Goal: Task Accomplishment & Management: Manage account settings

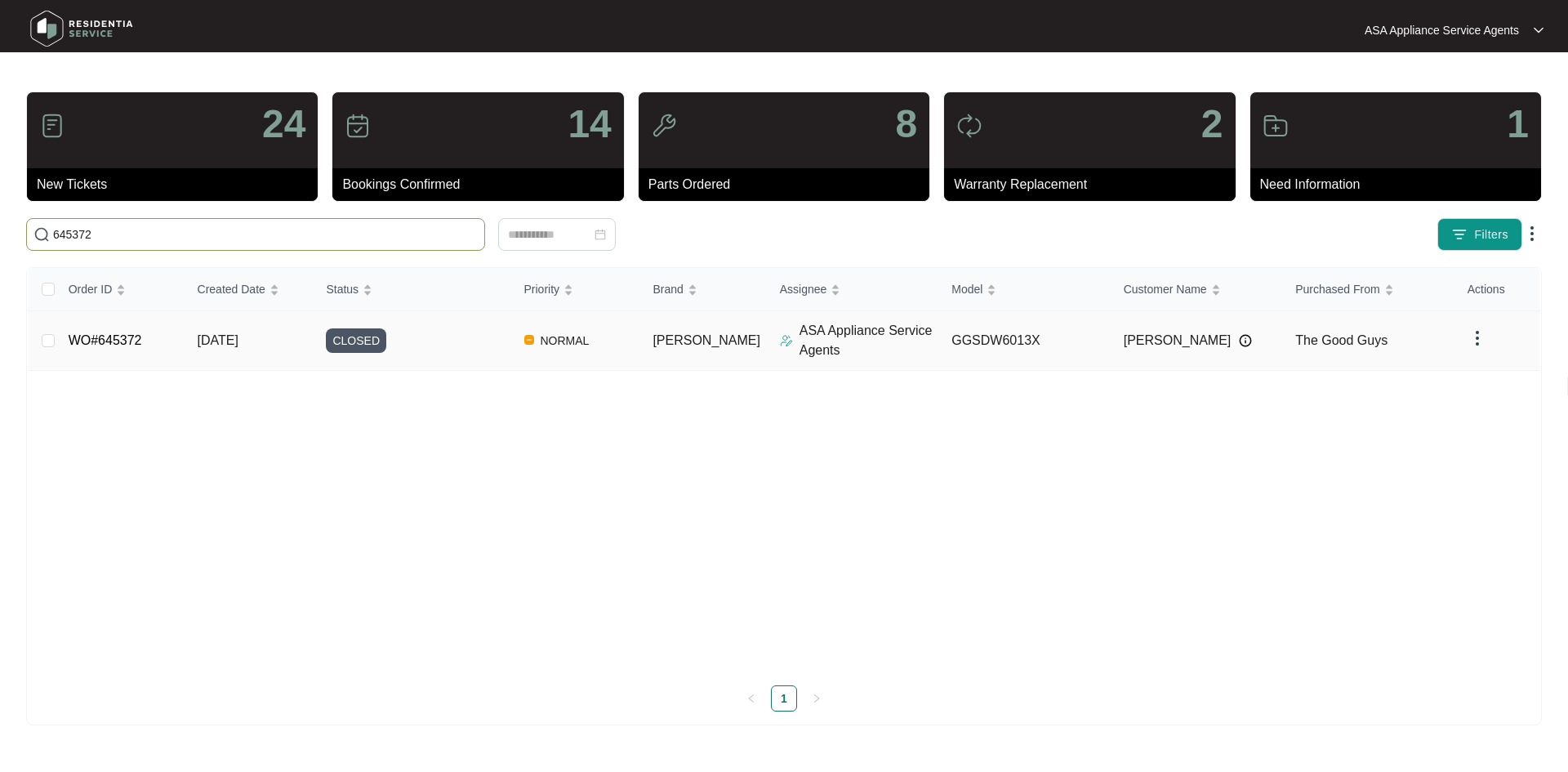
type input "645372"
click at [424, 331] on div "CLOSED" at bounding box center [418, 340] width 185 height 25
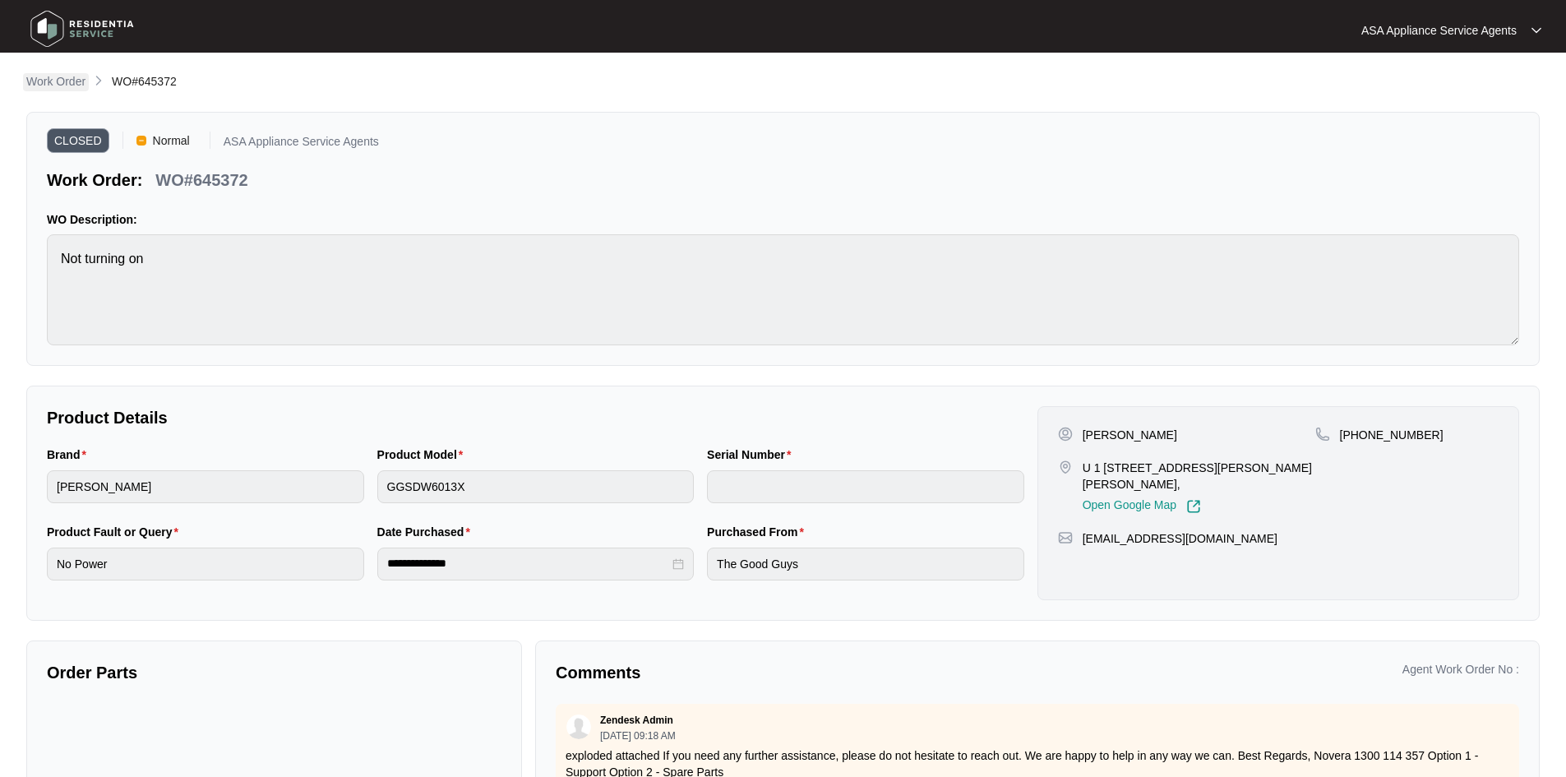
click at [65, 84] on p "Work Order" at bounding box center [55, 81] width 59 height 16
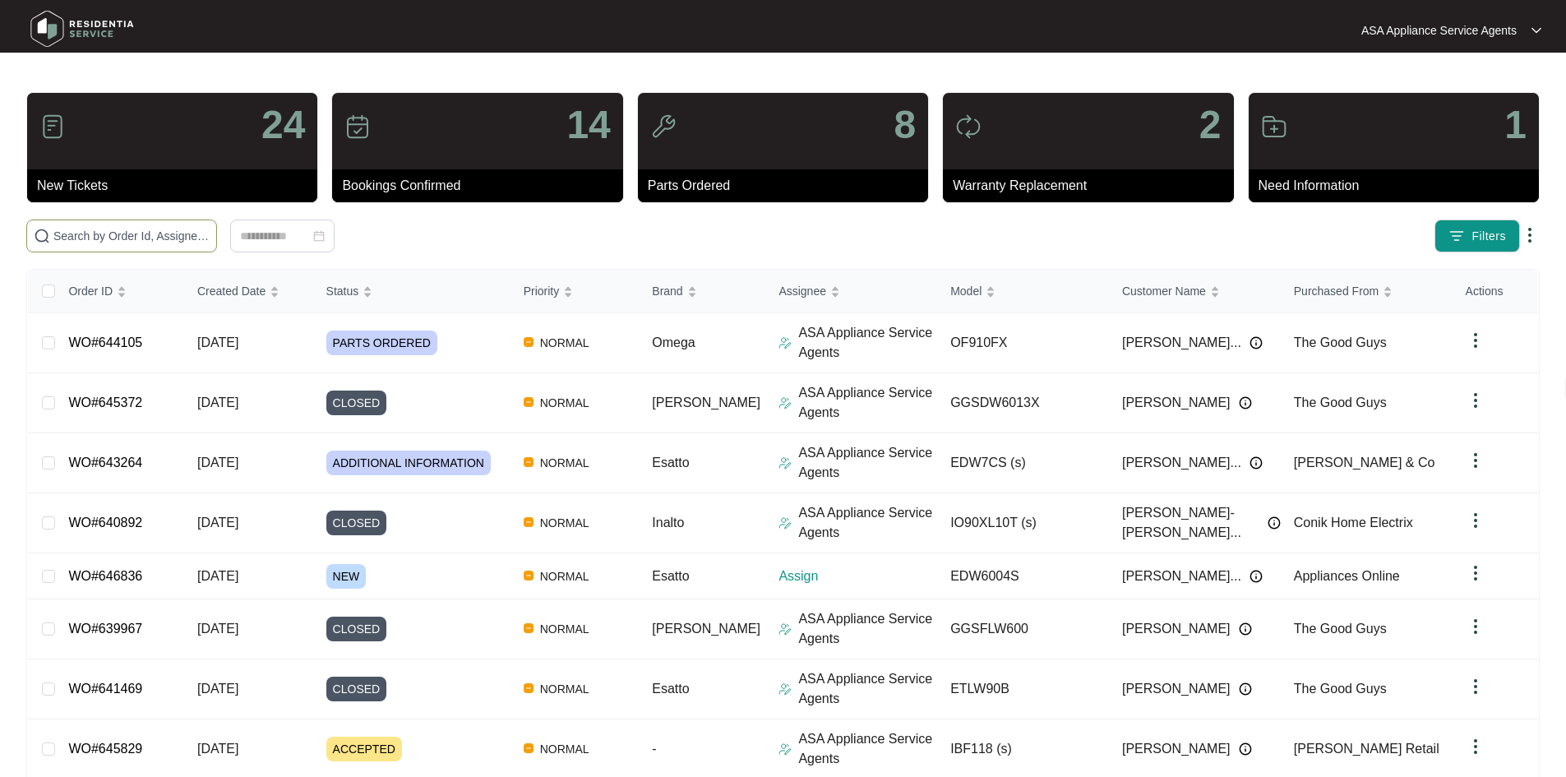
click at [210, 235] on input "text" at bounding box center [131, 236] width 156 height 18
paste input "639967"
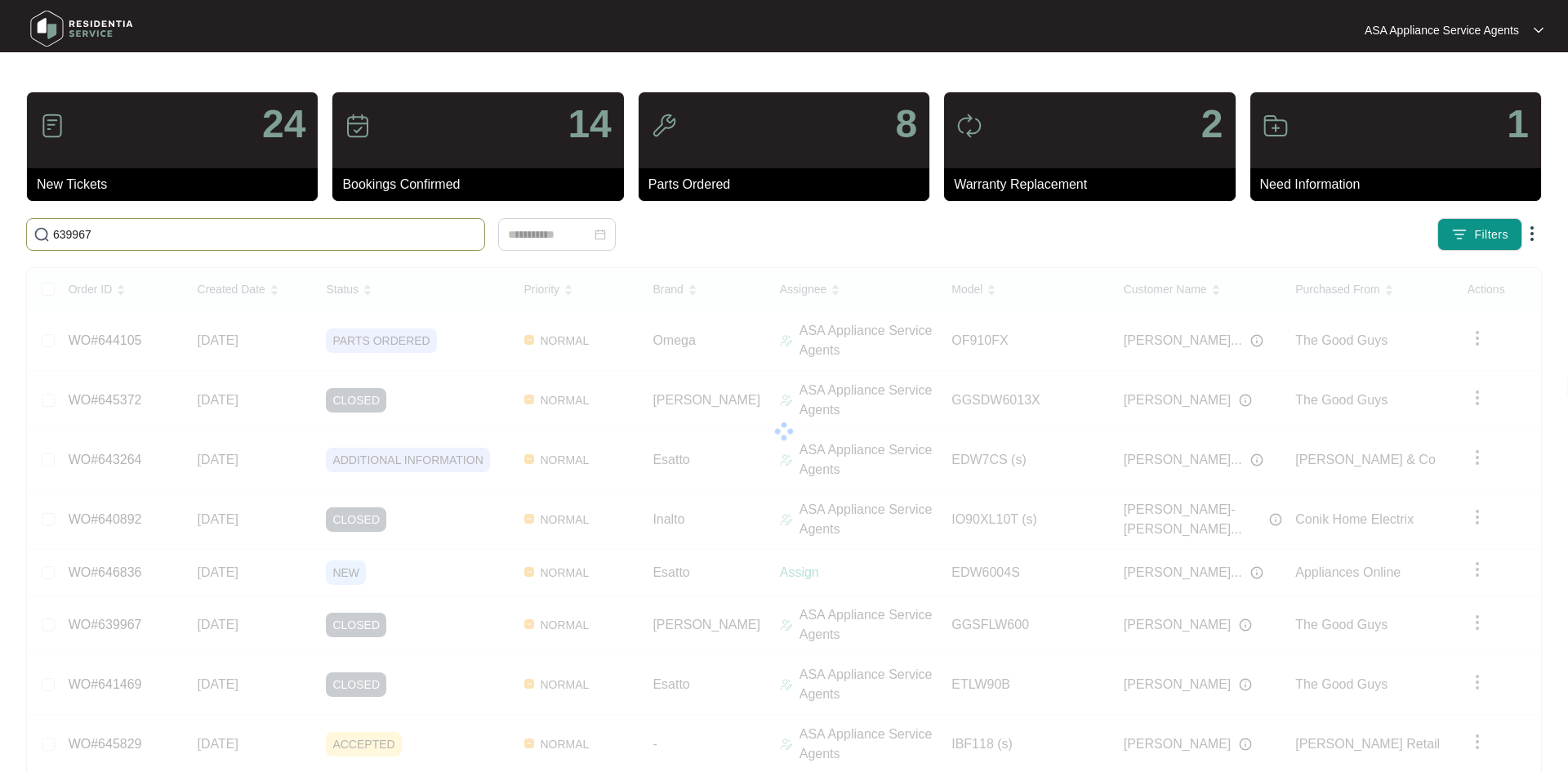
type input "639967"
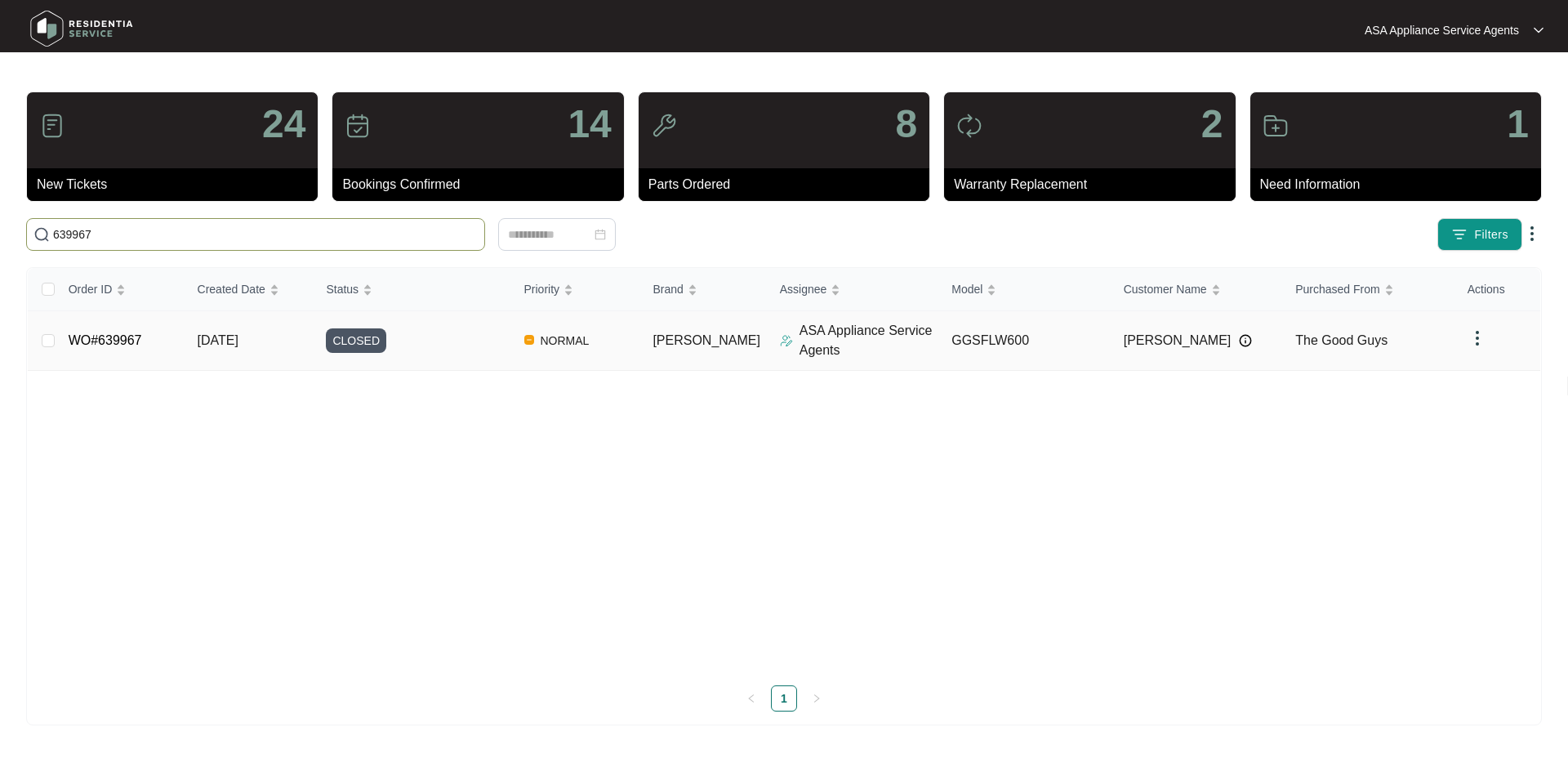
click at [446, 345] on div "CLOSED" at bounding box center [418, 340] width 185 height 25
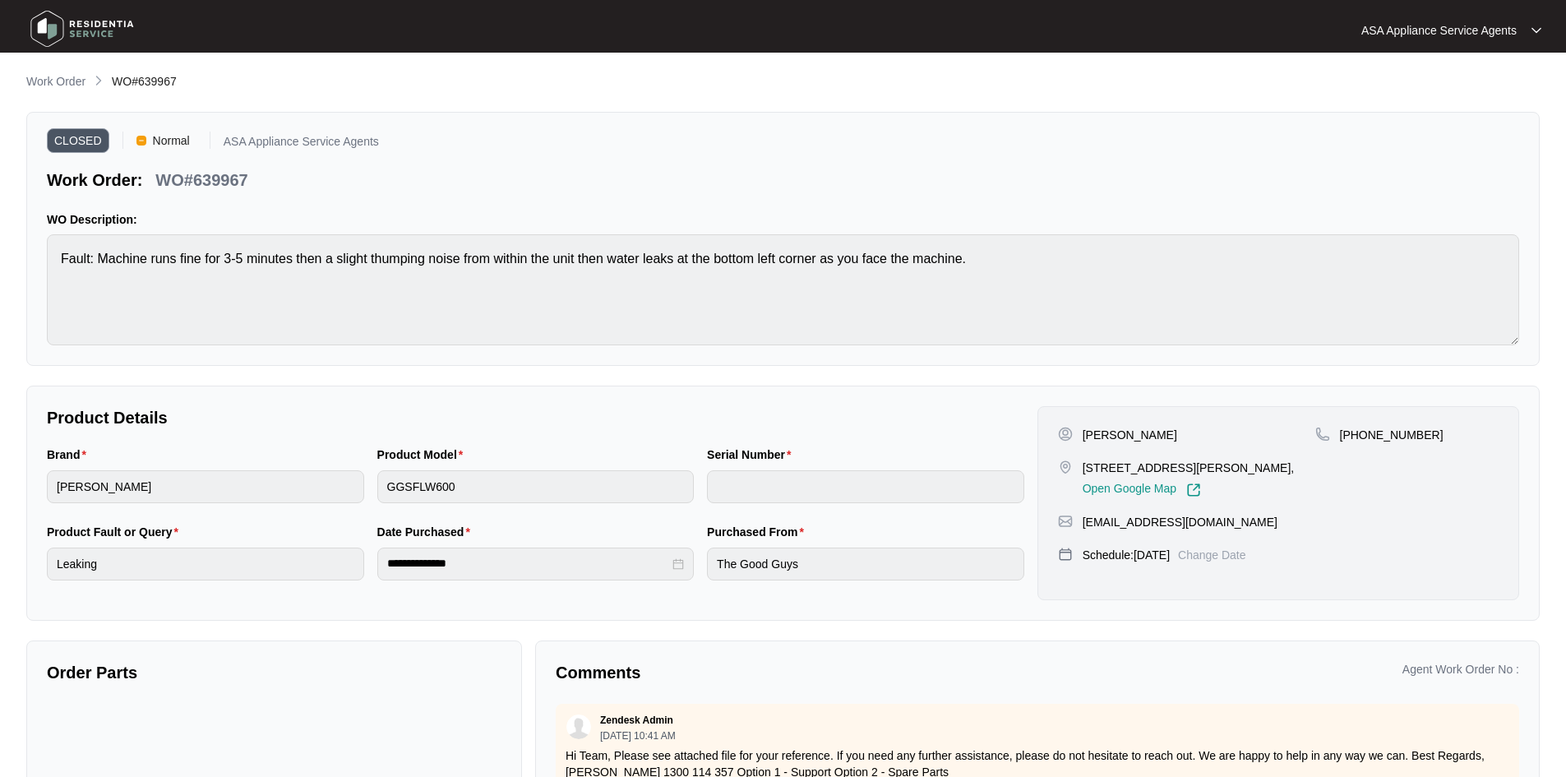
click at [72, 113] on div "CLOSED Normal ASA Appliance Service Agents Work Order: WO#639967 WO Description…" at bounding box center [782, 239] width 1513 height 254
click at [72, 81] on p "Work Order" at bounding box center [55, 81] width 59 height 16
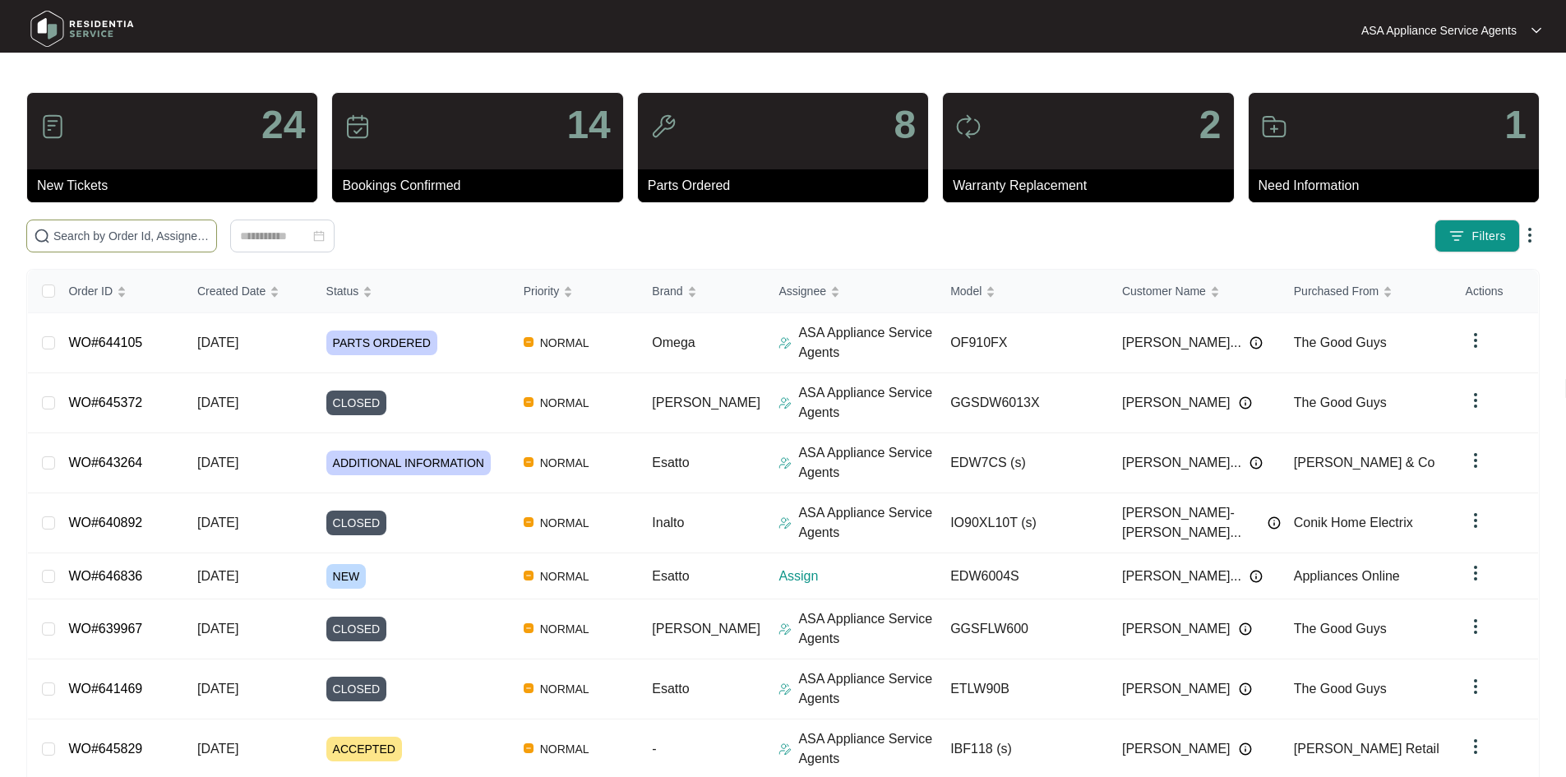
click at [210, 233] on input "text" at bounding box center [131, 236] width 156 height 18
paste input "639929"
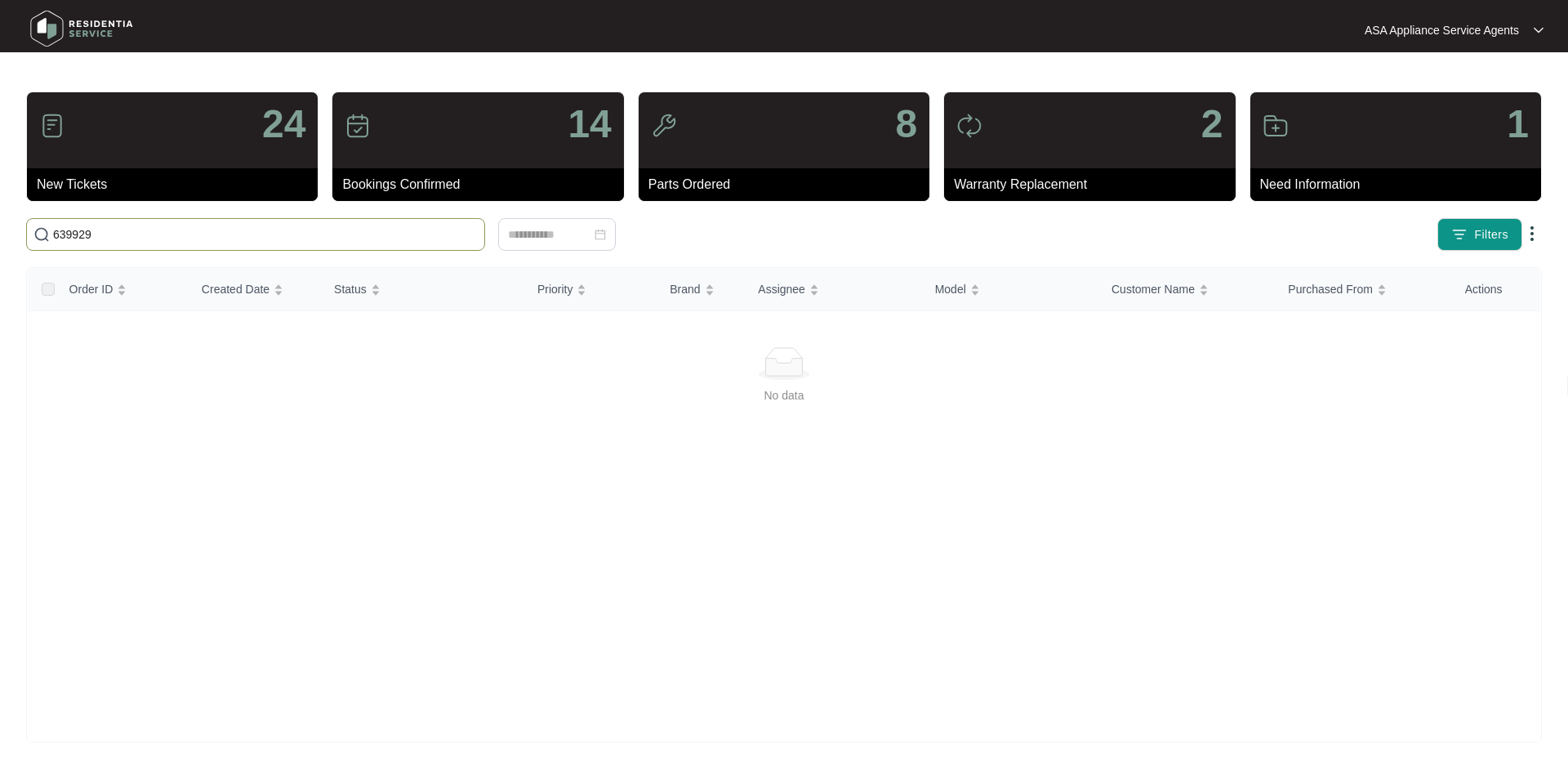
type input "639929"
drag, startPoint x: 250, startPoint y: 232, endPoint x: -34, endPoint y: 234, distance: 284.0
click at [0, 234] on html "ASA Appliance Service Agents ASA Applia... 24 New Tickets 14 Bookings Confirmed…" at bounding box center [784, 386] width 1568 height 772
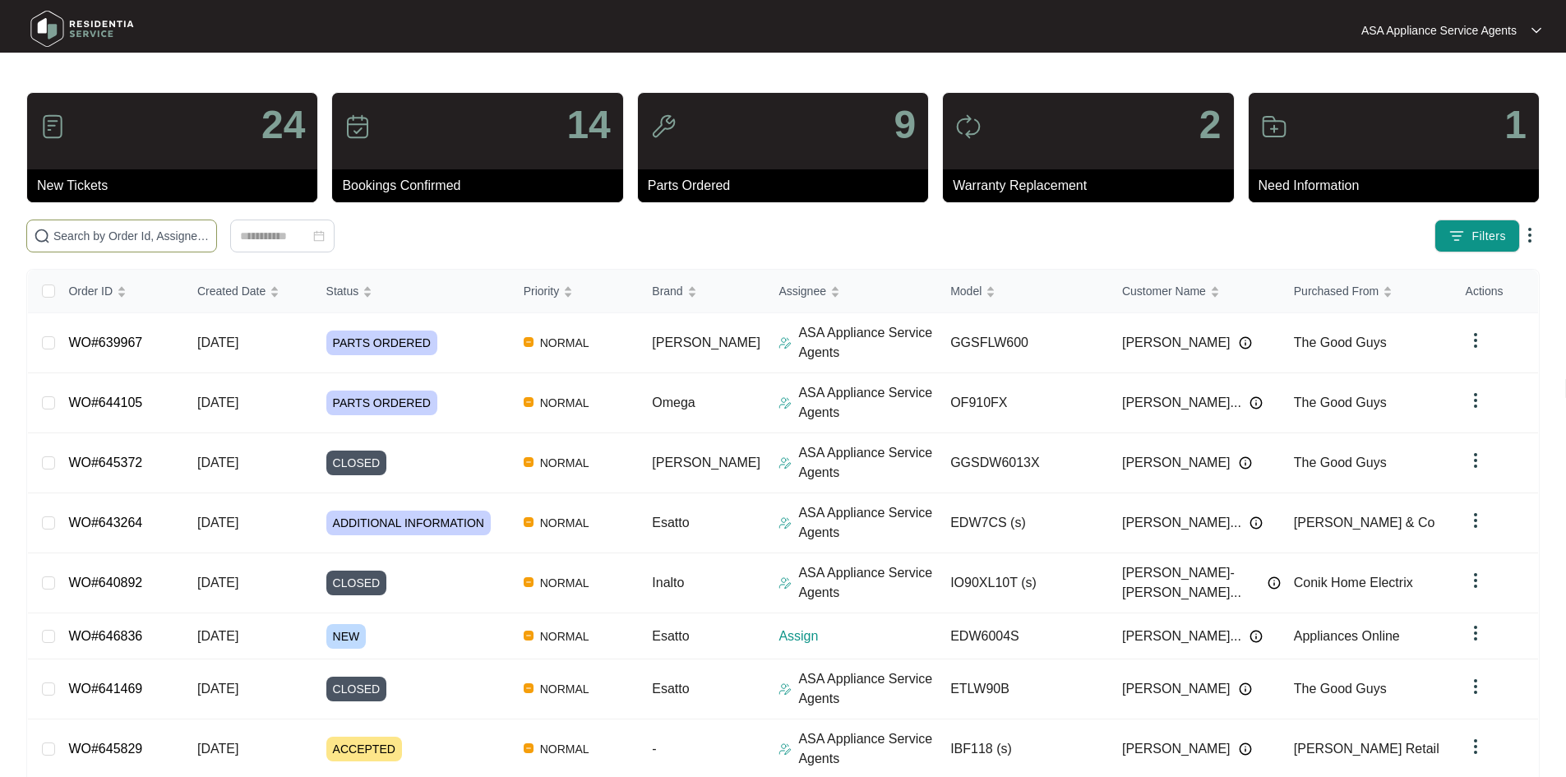
click at [132, 239] on input "text" at bounding box center [131, 236] width 156 height 18
paste input "646836"
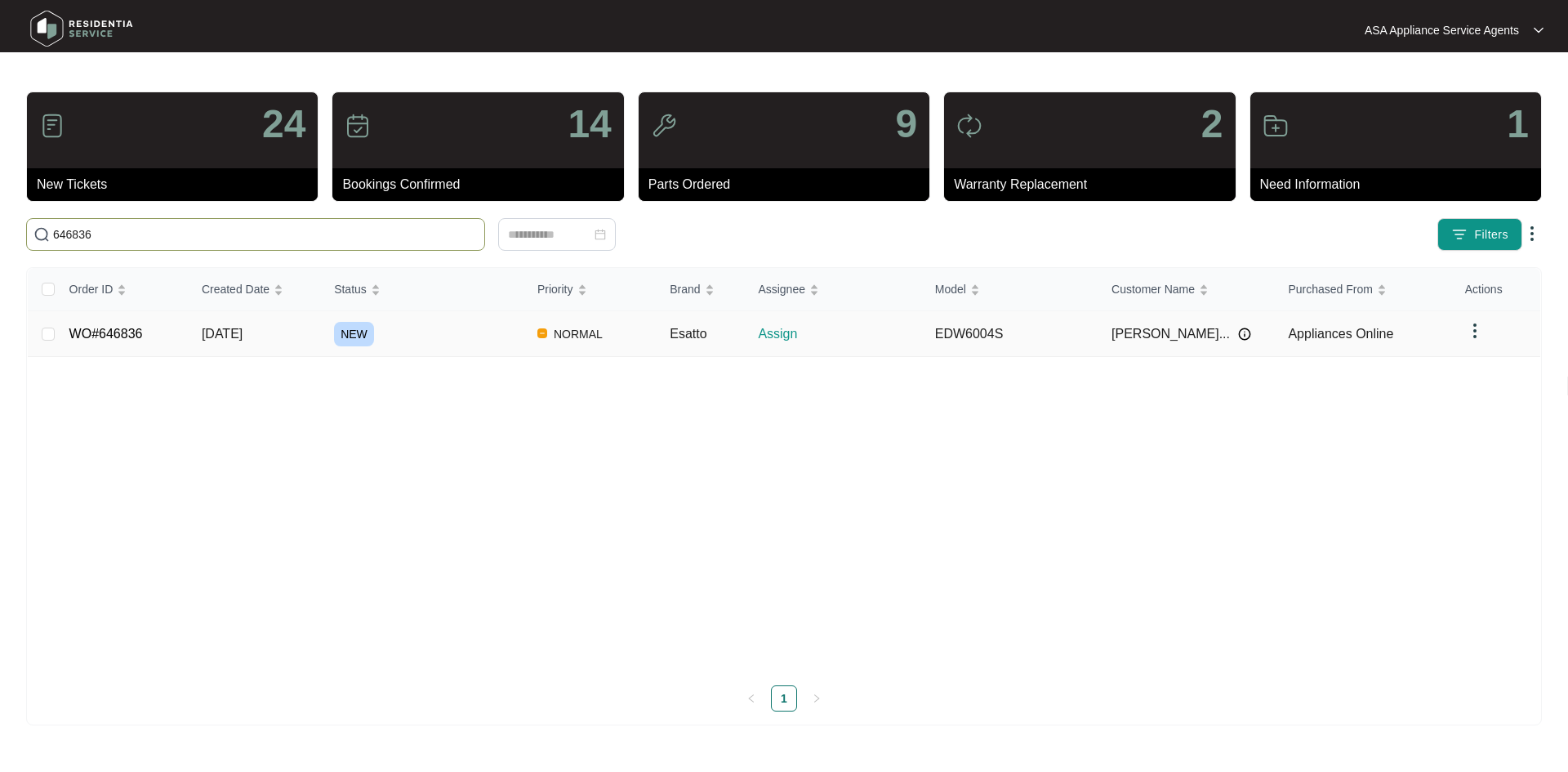
type input "646836"
click at [273, 326] on td "[DATE]" at bounding box center [254, 334] width 132 height 46
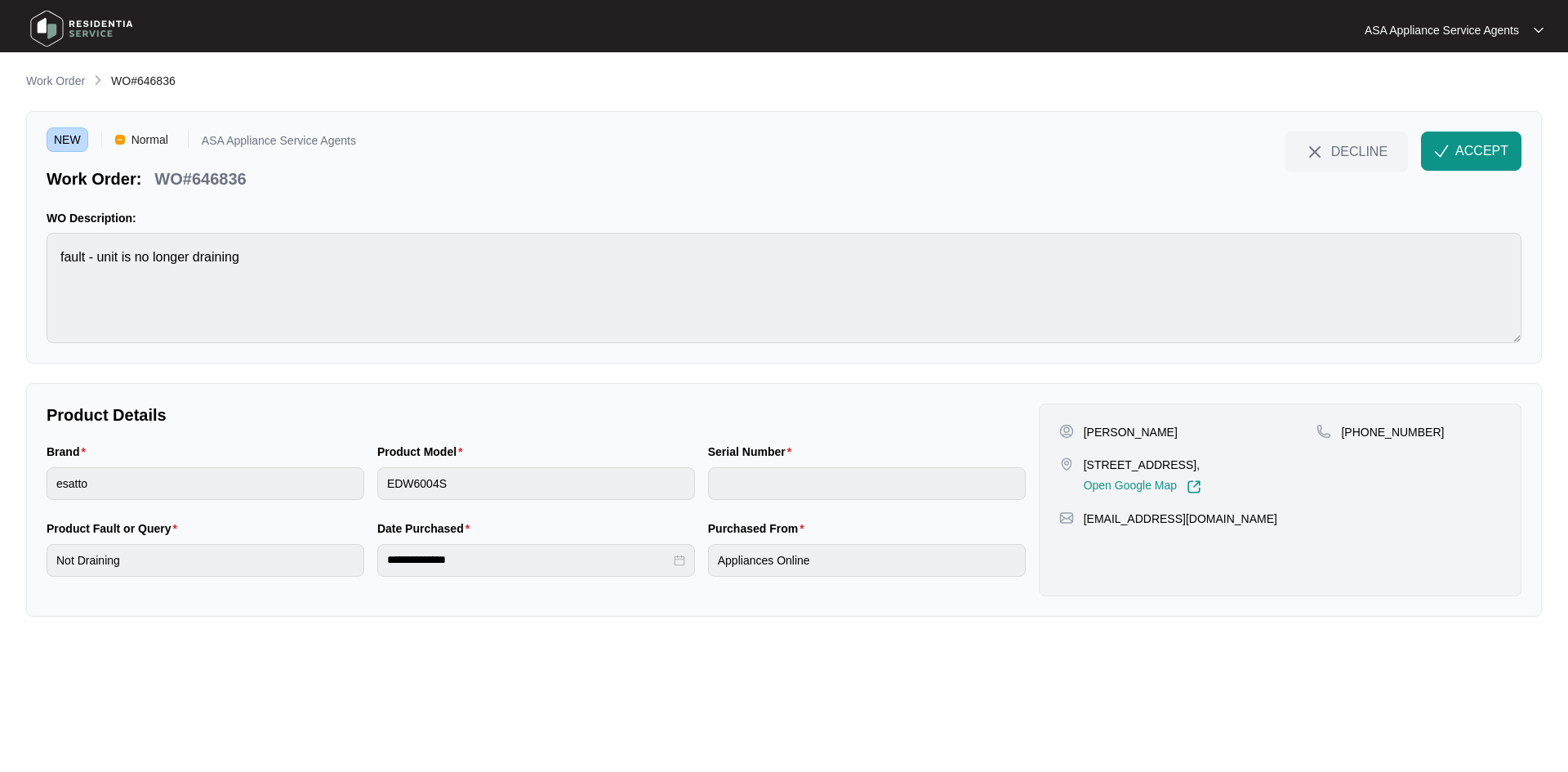
click at [1159, 438] on p "[PERSON_NAME]" at bounding box center [1131, 432] width 94 height 16
copy p "[PERSON_NAME]"
click at [1110, 434] on p "[PERSON_NAME]" at bounding box center [1131, 432] width 94 height 16
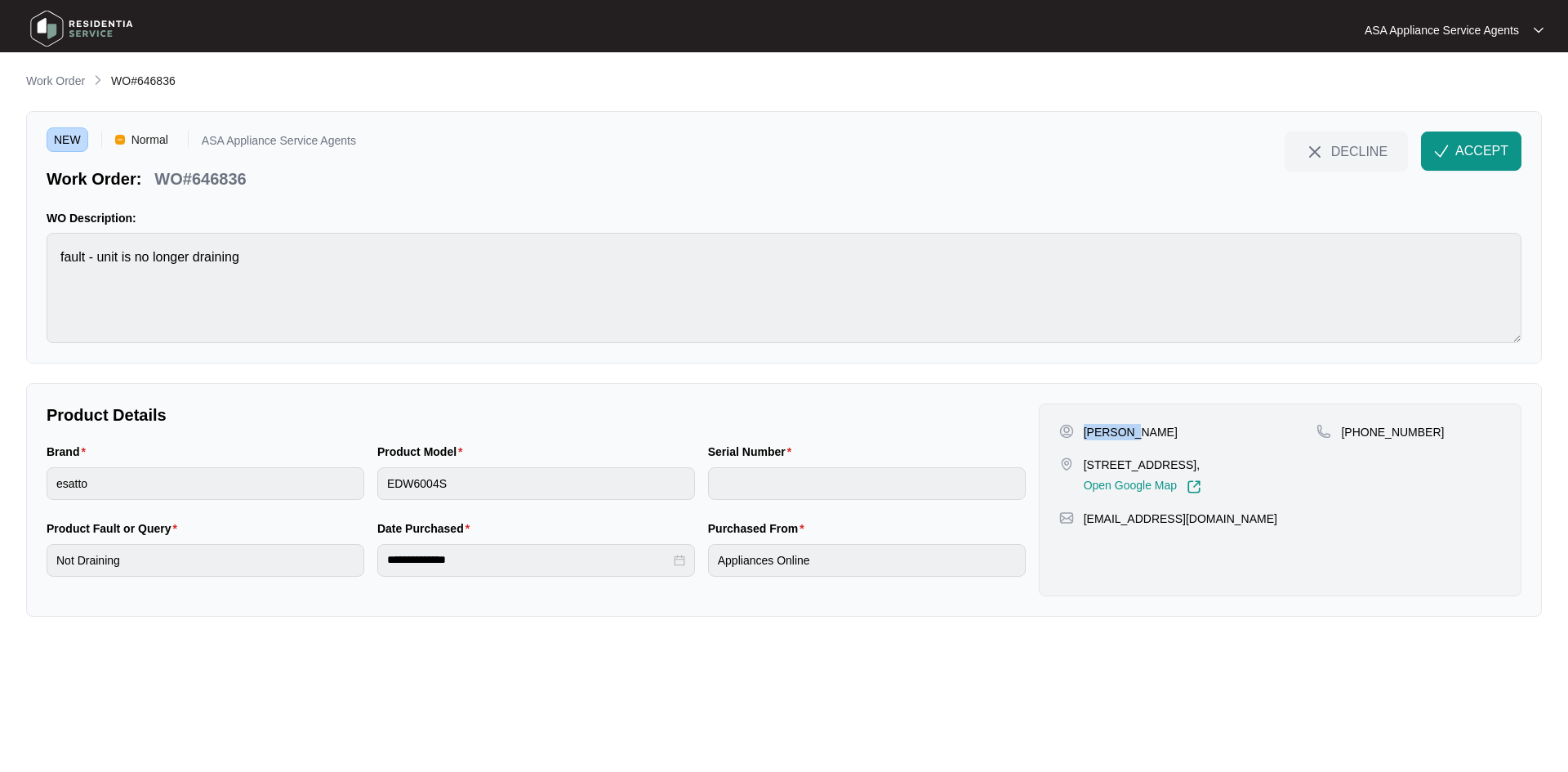
copy p "[PERSON_NAME]"
drag, startPoint x: 1080, startPoint y: 463, endPoint x: 1193, endPoint y: 466, distance: 113.0
click at [1193, 466] on div "[STREET_ADDRESS], Open Google Map" at bounding box center [1188, 476] width 258 height 38
copy p "[STREET_ADDRESS]"
click at [1201, 460] on p "[STREET_ADDRESS]," at bounding box center [1143, 465] width 117 height 16
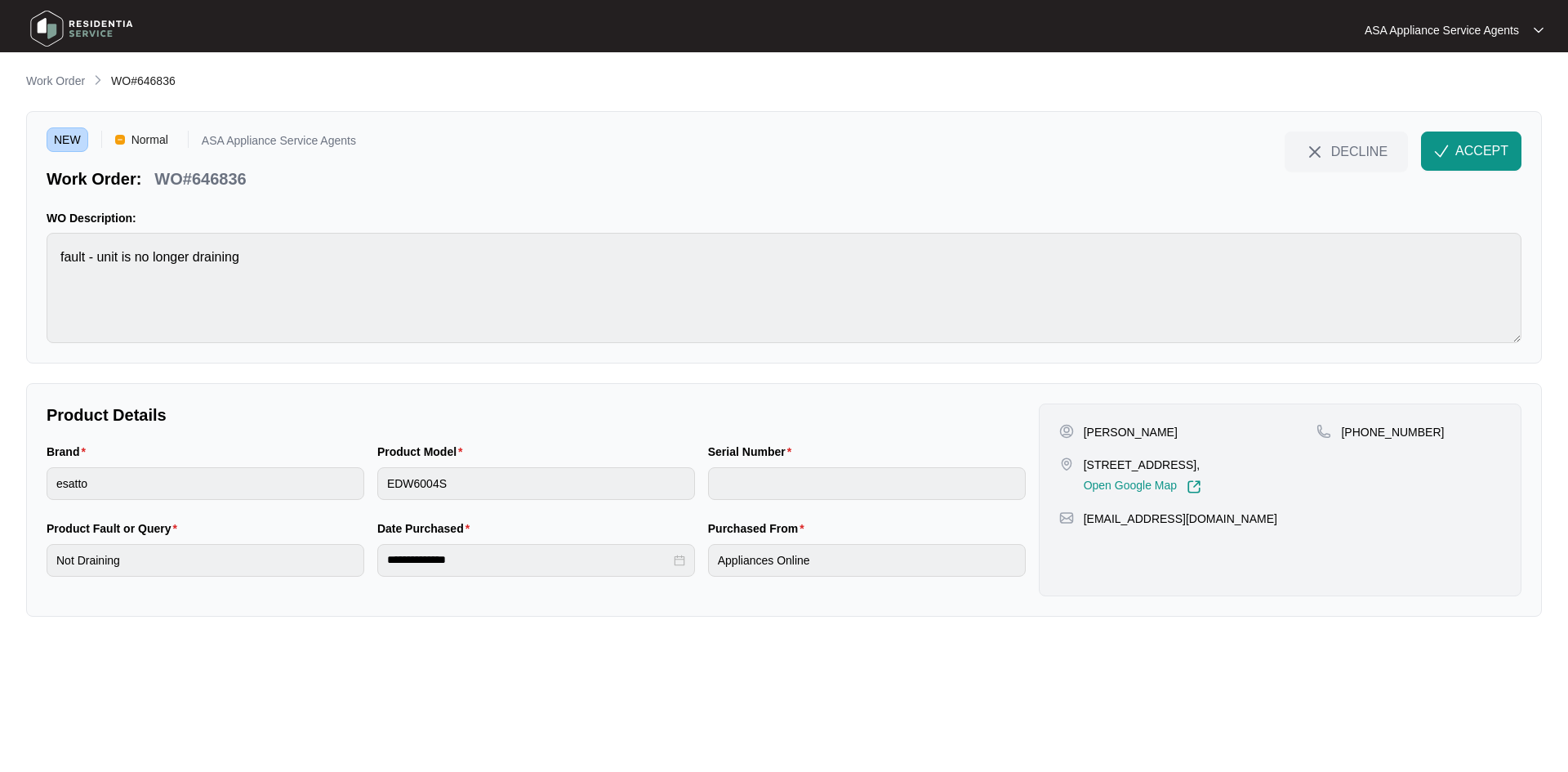
click at [1201, 460] on p "[STREET_ADDRESS]," at bounding box center [1143, 465] width 117 height 16
copy p "Nollamara"
drag, startPoint x: 1362, startPoint y: 438, endPoint x: 1459, endPoint y: 438, distance: 97.0
click at [1459, 438] on div "[PHONE_NUMBER]" at bounding box center [1409, 432] width 185 height 16
copy p "415068805"
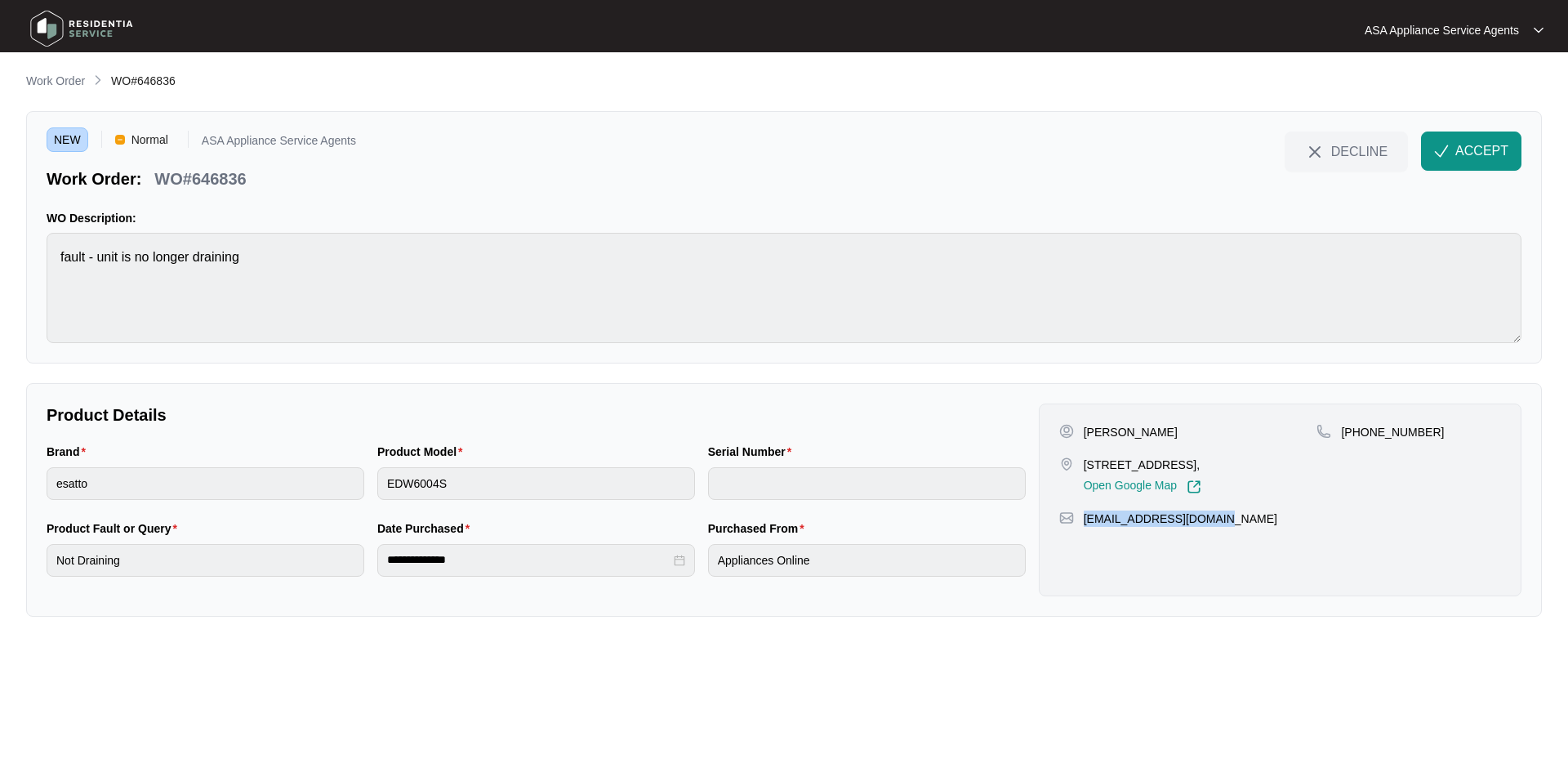
drag, startPoint x: 1229, startPoint y: 524, endPoint x: 1086, endPoint y: 524, distance: 143.0
click at [1086, 524] on div "[EMAIL_ADDRESS][DOMAIN_NAME]" at bounding box center [1280, 519] width 442 height 16
copy p "[EMAIL_ADDRESS][DOMAIN_NAME]"
click at [41, 279] on div "NEW Normal ASA Appliance Service Agents Work Order: WO#646836 DECLINE ACCEPT WO…" at bounding box center [784, 237] width 1516 height 252
click at [350, 490] on div "Brand esatto Product Model EDW6004S Serial Number" at bounding box center [536, 481] width 993 height 77
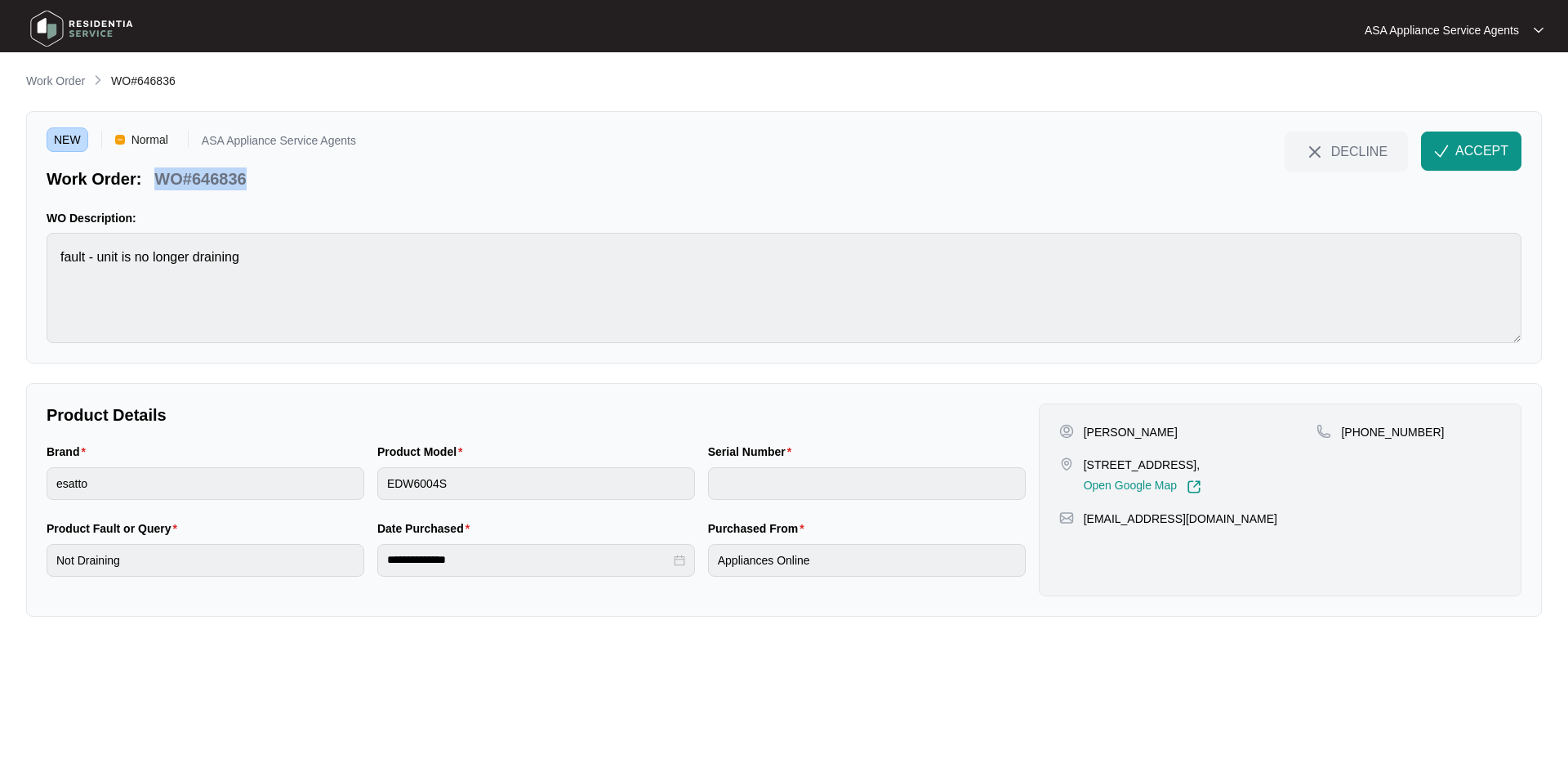
drag, startPoint x: 250, startPoint y: 181, endPoint x: 160, endPoint y: 183, distance: 90.0
click at [160, 183] on div "WO#646836" at bounding box center [200, 176] width 104 height 29
copy p "WO#646836"
click at [1454, 161] on button "ACCEPT" at bounding box center [1471, 150] width 100 height 39
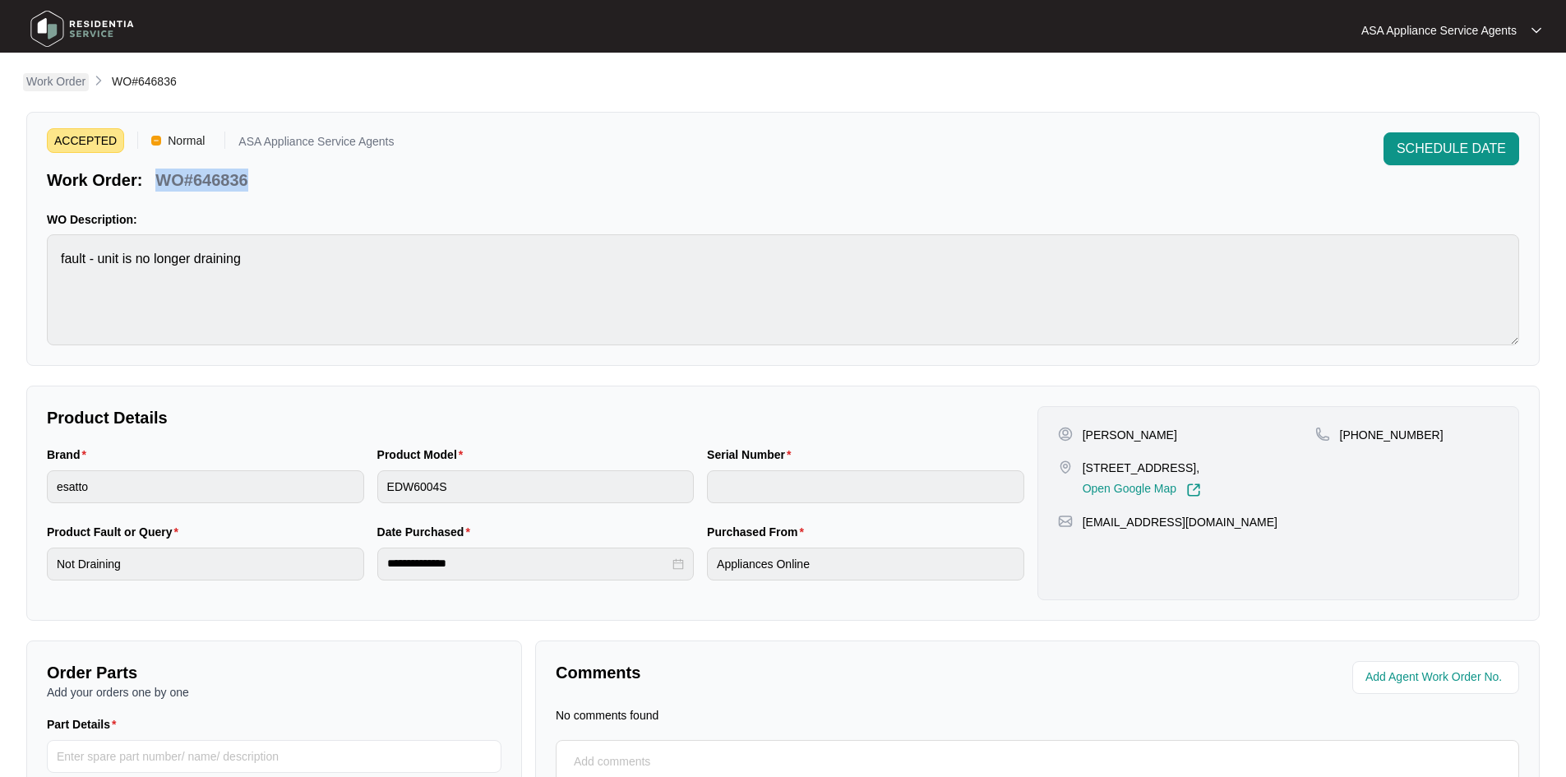
click at [62, 84] on p "Work Order" at bounding box center [55, 81] width 59 height 16
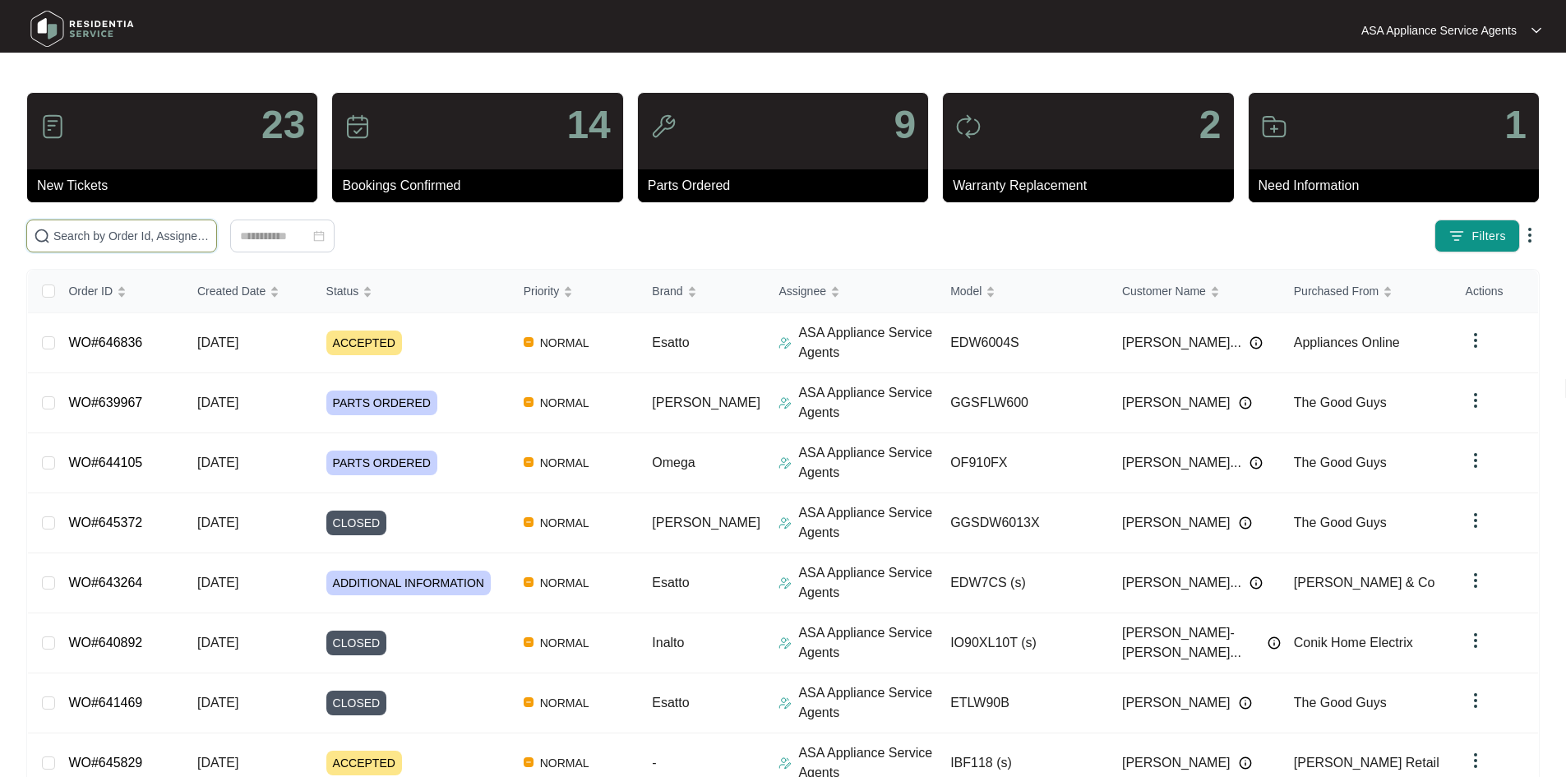
click at [210, 229] on input "text" at bounding box center [131, 236] width 156 height 18
paste input "639967"
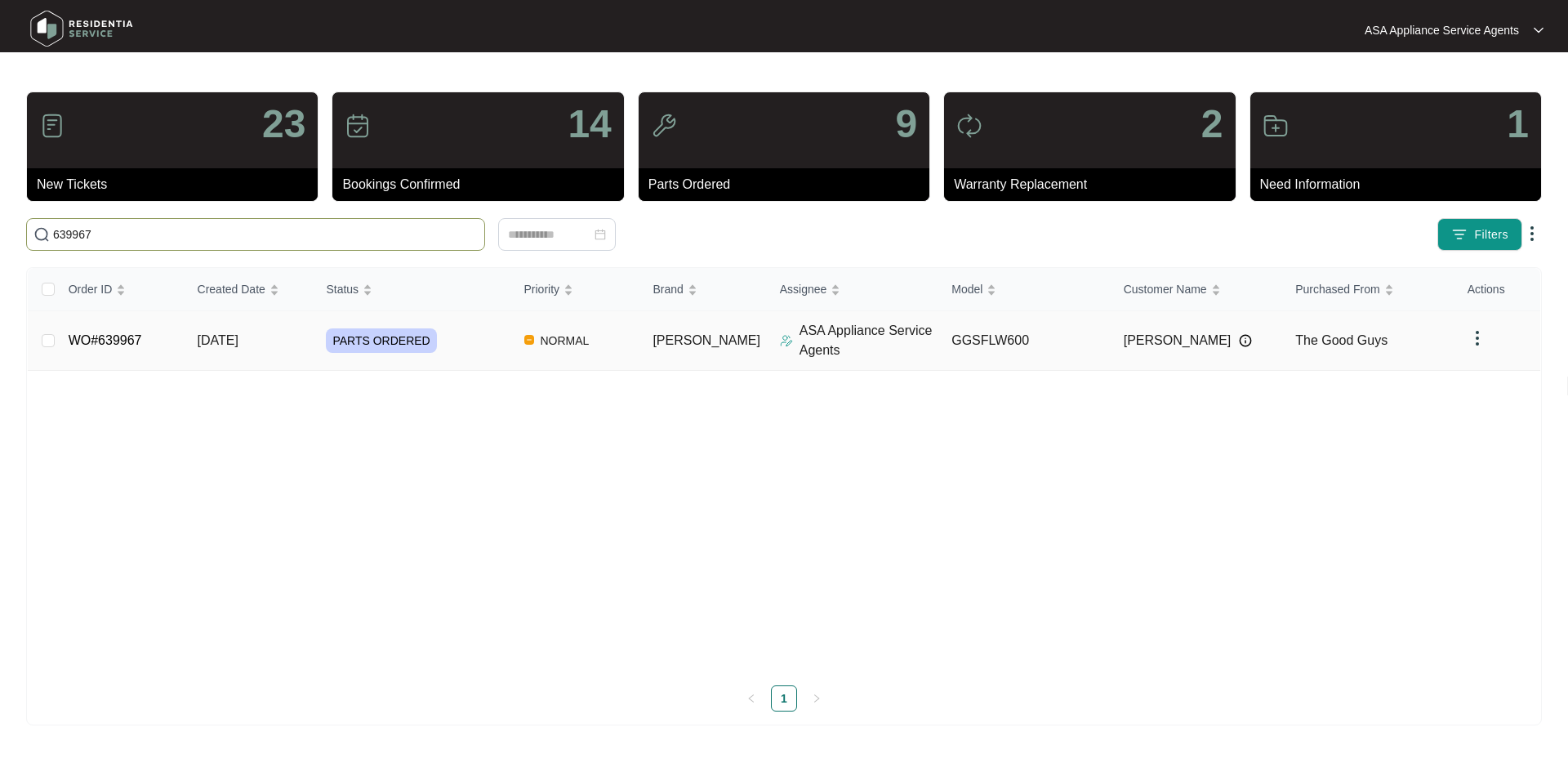
type input "639967"
click at [305, 347] on td "[DATE]" at bounding box center [249, 341] width 129 height 60
